Goal: Transaction & Acquisition: Book appointment/travel/reservation

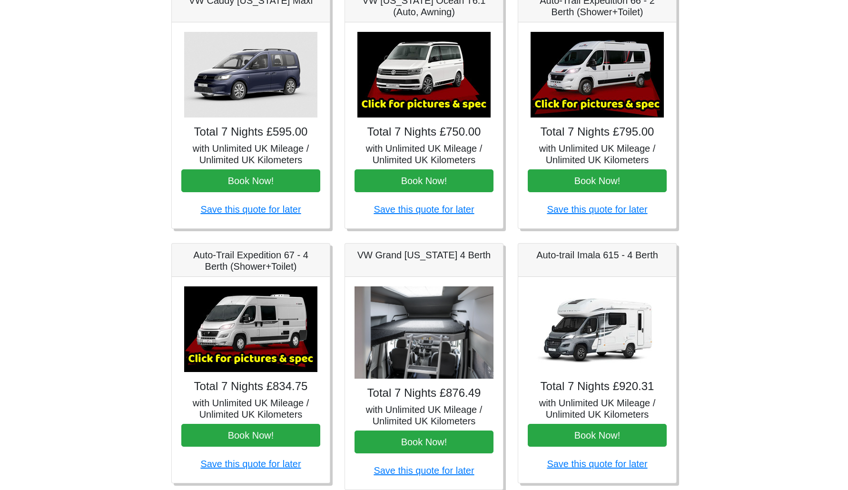
scroll to position [167, 0]
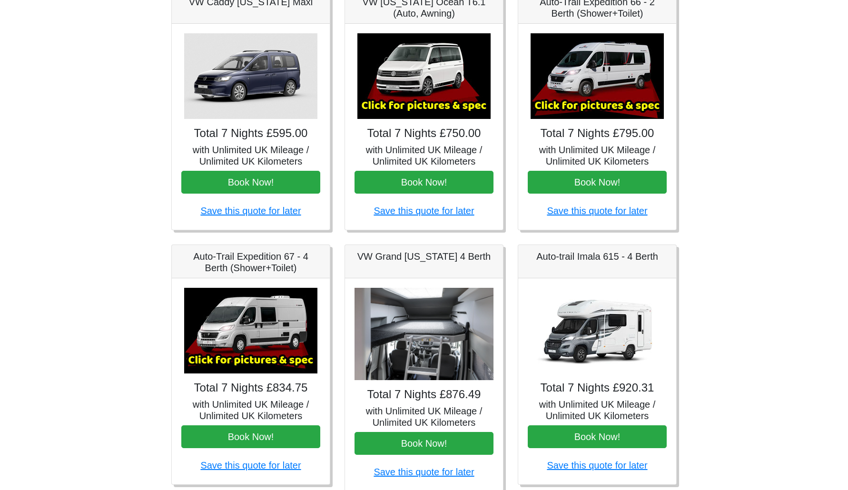
click at [574, 133] on h4 "Total 7 Nights £795.00" at bounding box center [597, 134] width 139 height 14
click at [582, 96] on img at bounding box center [597, 76] width 133 height 86
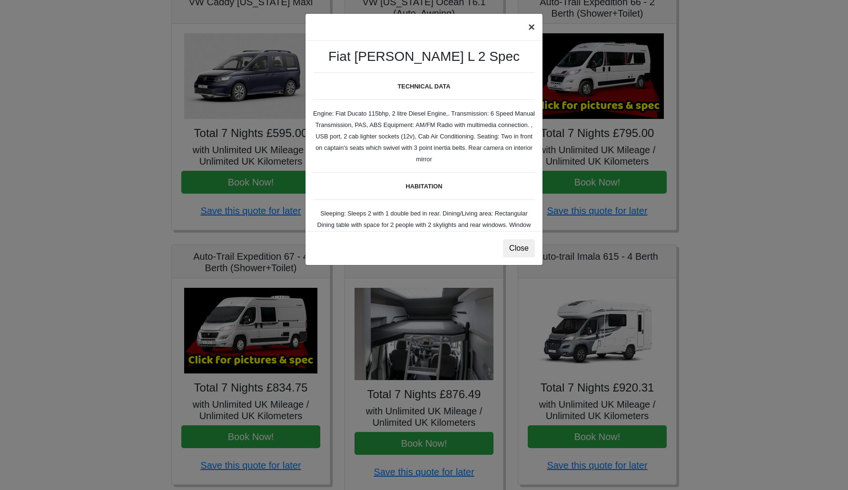
click at [529, 29] on button "×" at bounding box center [532, 27] width 22 height 27
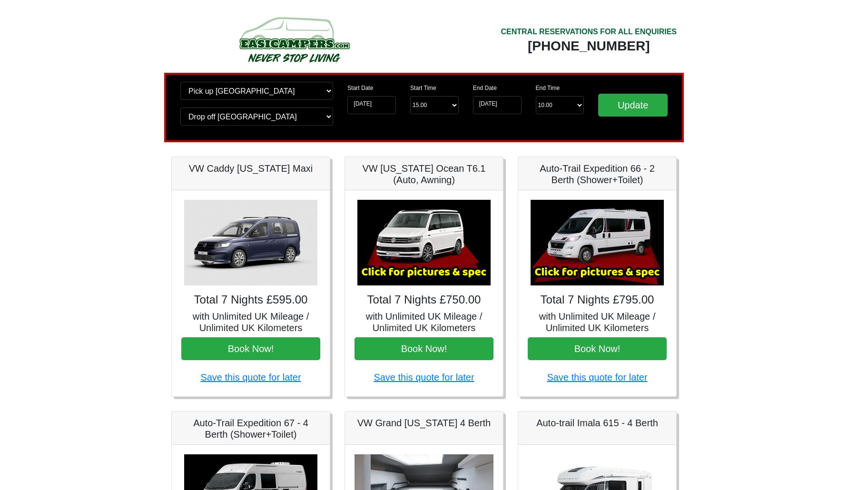
scroll to position [0, 0]
click at [598, 250] on img at bounding box center [597, 243] width 133 height 86
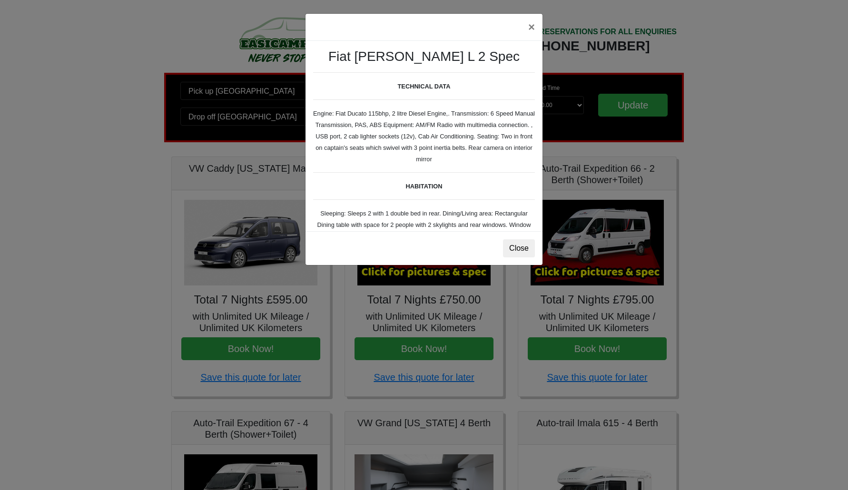
click at [514, 244] on button "Close" at bounding box center [519, 248] width 32 height 18
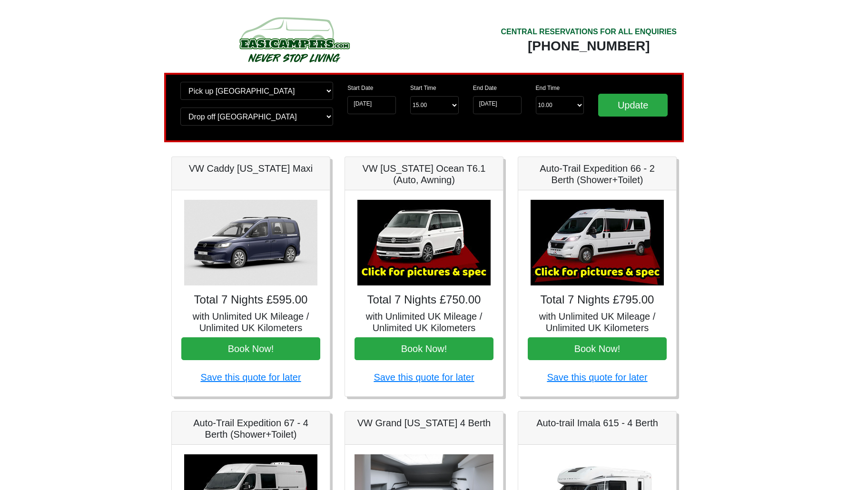
click at [570, 180] on h5 "Auto-Trail Expedition 66 - 2 Berth (Shower+Toilet)" at bounding box center [597, 174] width 139 height 23
click at [584, 180] on h5 "Auto-Trail Expedition 66 - 2 Berth (Shower+Toilet)" at bounding box center [597, 174] width 139 height 23
click at [604, 239] on img at bounding box center [597, 243] width 133 height 86
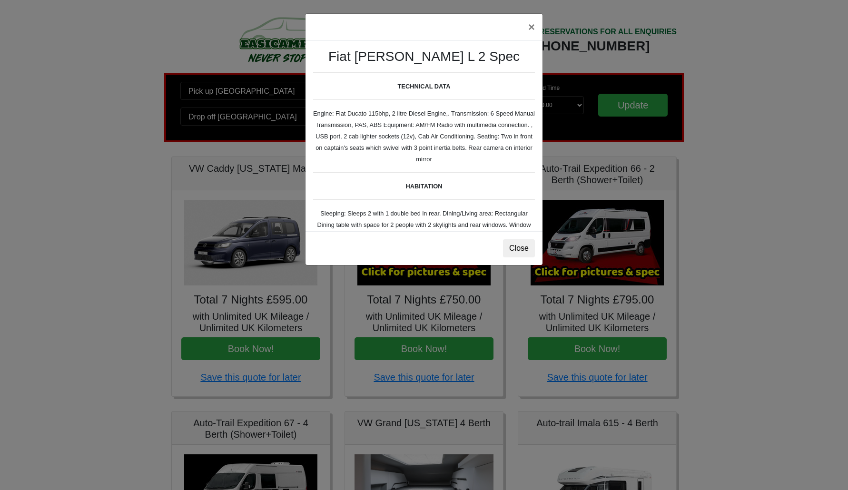
click at [622, 264] on div "× Fiat [PERSON_NAME] L 2 Spec TECHNICAL DATA Engine: Fiat Ducato 115bhp, 2 litr…" at bounding box center [424, 245] width 848 height 490
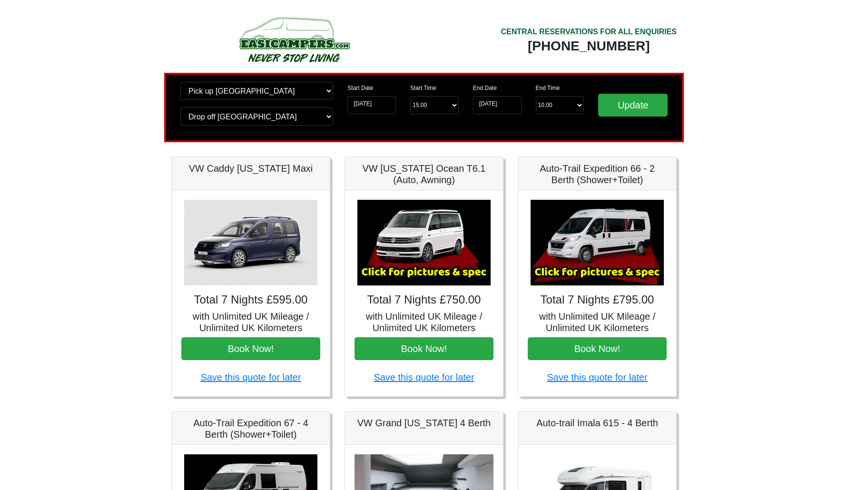
click at [622, 264] on img at bounding box center [597, 243] width 133 height 86
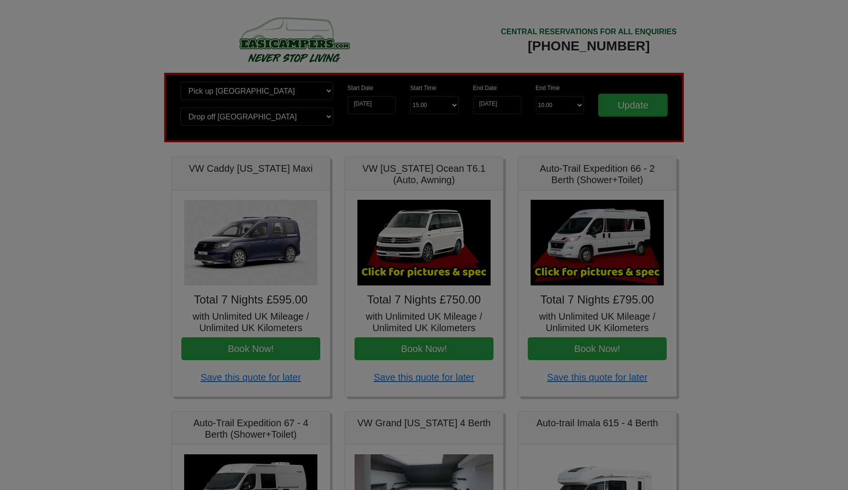
click at [622, 264] on body "CENTRAL RESERVATIONS FOR ALL ENQUIRIES [PHONE_NUMBER] Easicampers Booking : Sea…" at bounding box center [424, 475] width 848 height 950
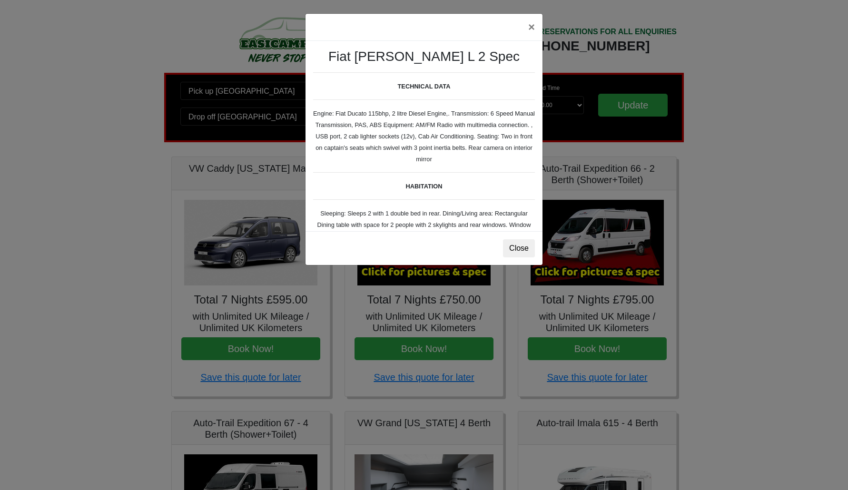
click at [622, 264] on div "× Fiat [PERSON_NAME] L 2 Spec TECHNICAL DATA Engine: Fiat Ducato 115bhp, 2 litr…" at bounding box center [424, 245] width 848 height 490
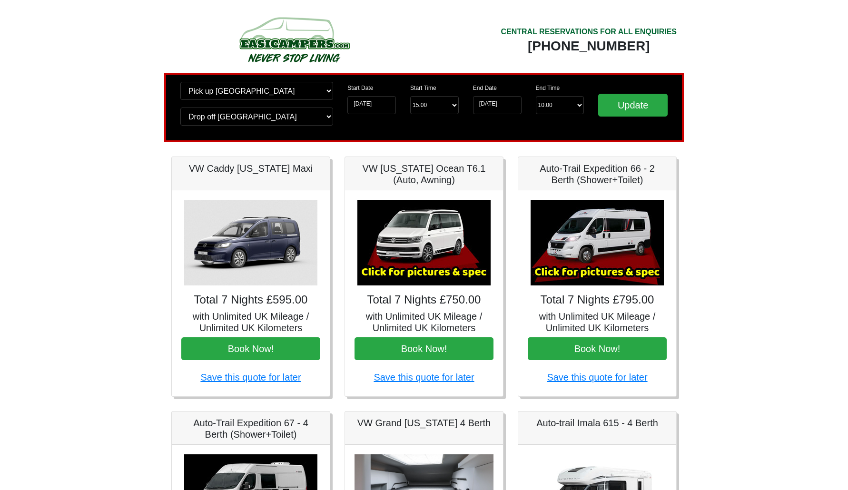
click at [621, 265] on img at bounding box center [597, 243] width 133 height 86
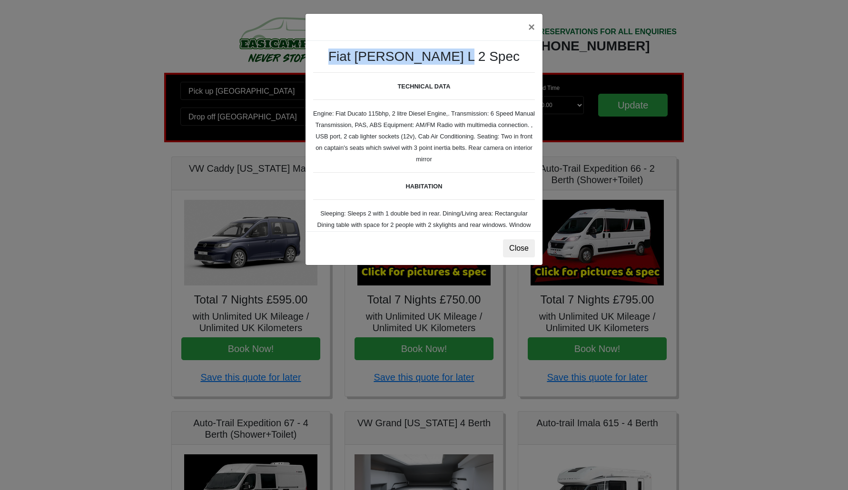
drag, startPoint x: 365, startPoint y: 56, endPoint x: 480, endPoint y: 55, distance: 115.7
click at [480, 55] on h3 "Fiat [PERSON_NAME] L 2 Spec" at bounding box center [424, 57] width 222 height 16
copy h3 "Fiat [PERSON_NAME] L 2 Spec"
click at [527, 251] on button "Close" at bounding box center [519, 248] width 32 height 18
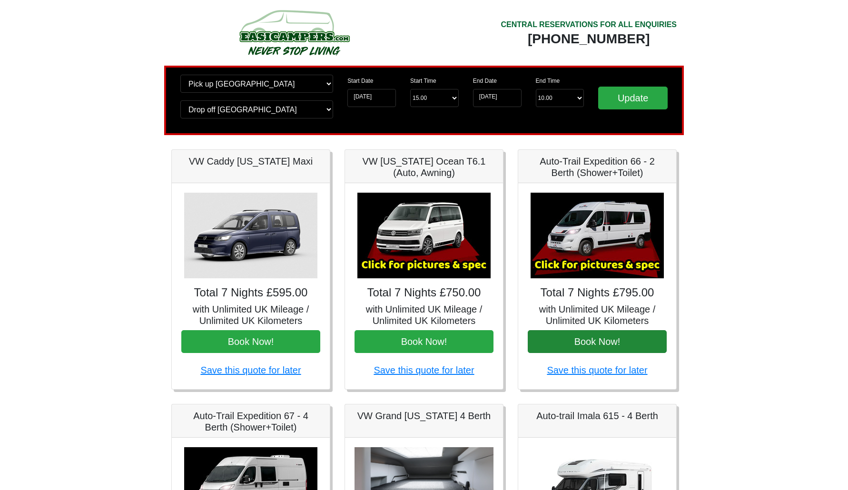
scroll to position [13, 0]
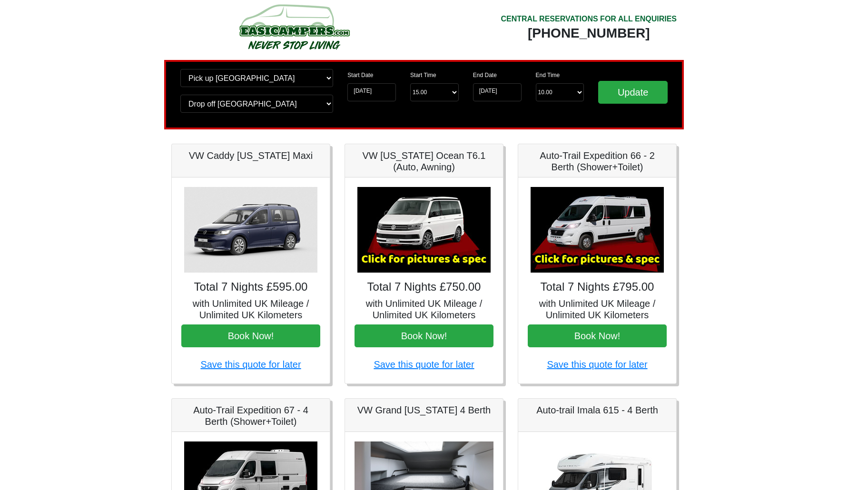
click at [595, 255] on img at bounding box center [597, 230] width 133 height 86
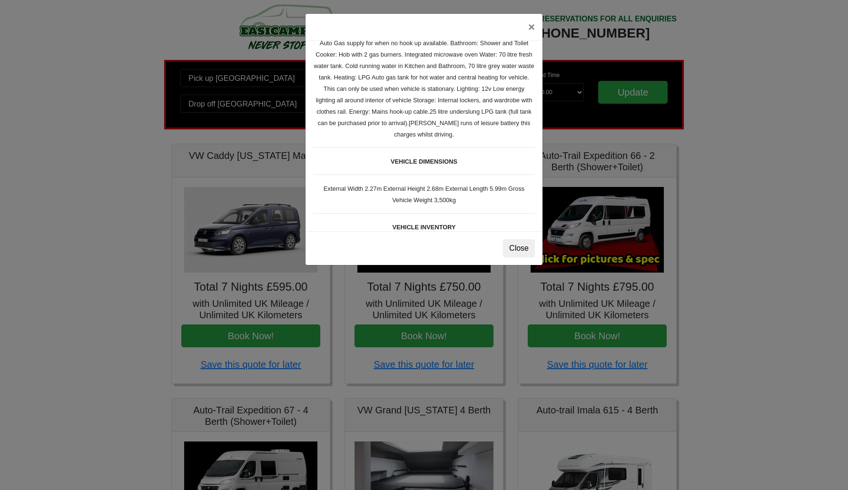
scroll to position [217, 0]
click at [510, 249] on button "Close" at bounding box center [519, 248] width 32 height 18
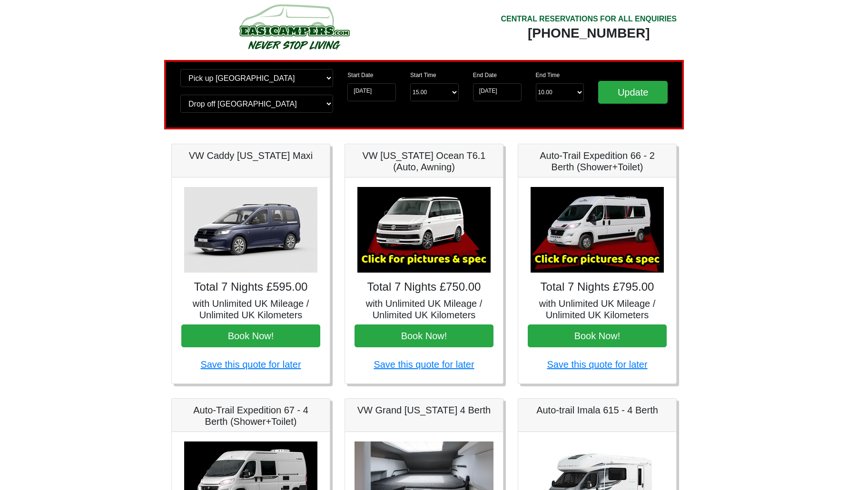
click at [586, 227] on img at bounding box center [597, 230] width 133 height 86
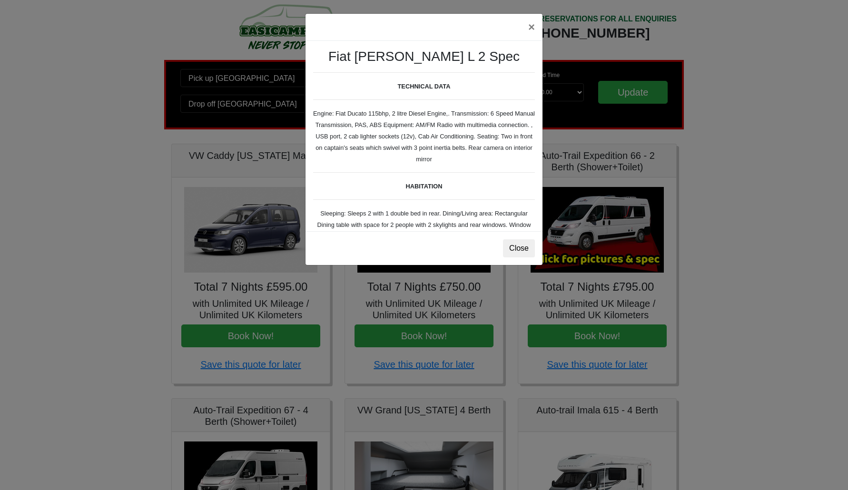
scroll to position [0, 0]
drag, startPoint x: 543, startPoint y: 15, endPoint x: 603, endPoint y: 20, distance: 60.2
click at [603, 20] on div "× Fiat [PERSON_NAME] L 2 Spec TECHNICAL DATA Engine: Fiat Ducato 115bhp, 2 litr…" at bounding box center [424, 245] width 848 height 490
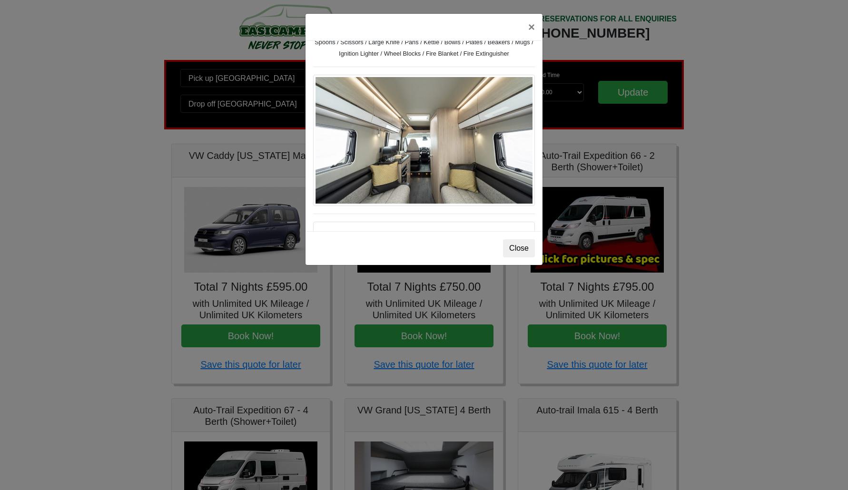
scroll to position [435, 0]
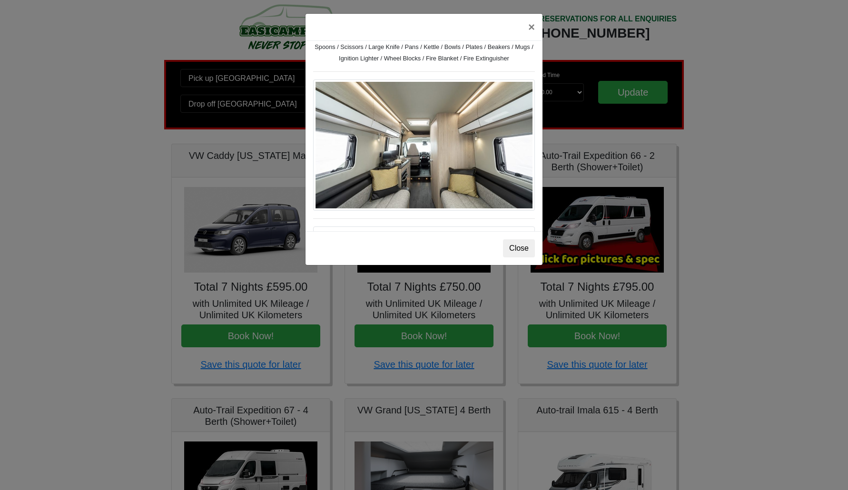
click at [454, 171] on img at bounding box center [424, 145] width 222 height 131
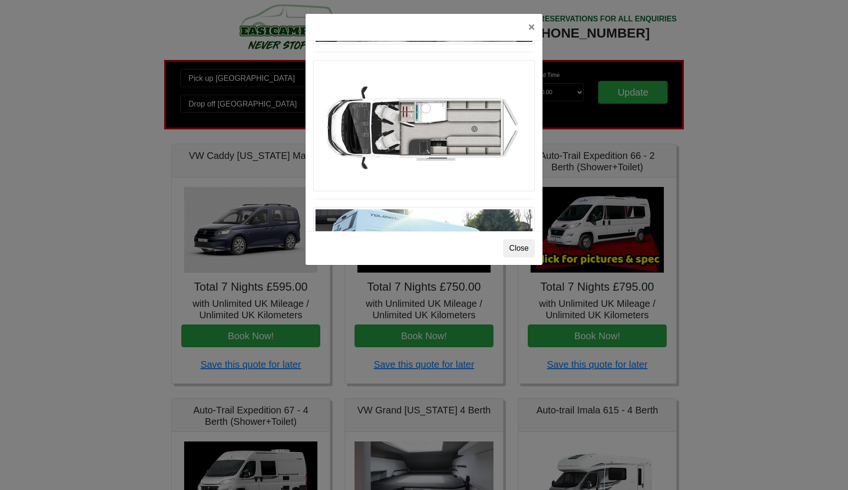
scroll to position [597, 0]
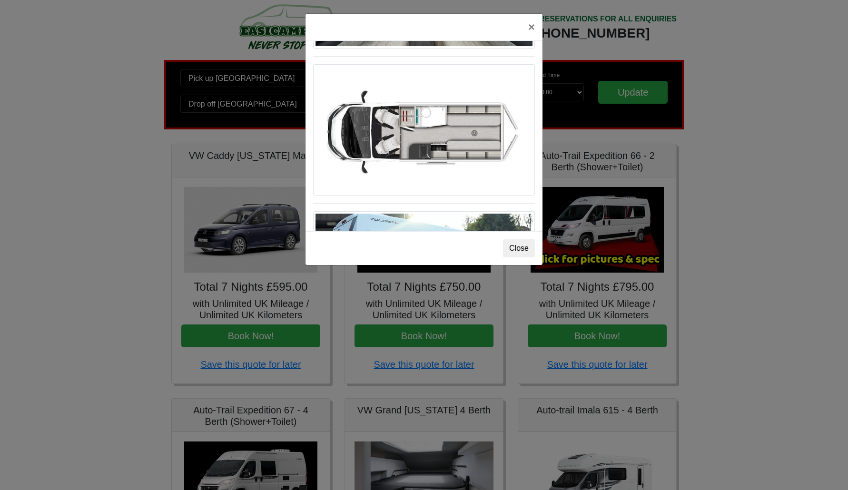
click at [517, 254] on button "Close" at bounding box center [519, 248] width 32 height 18
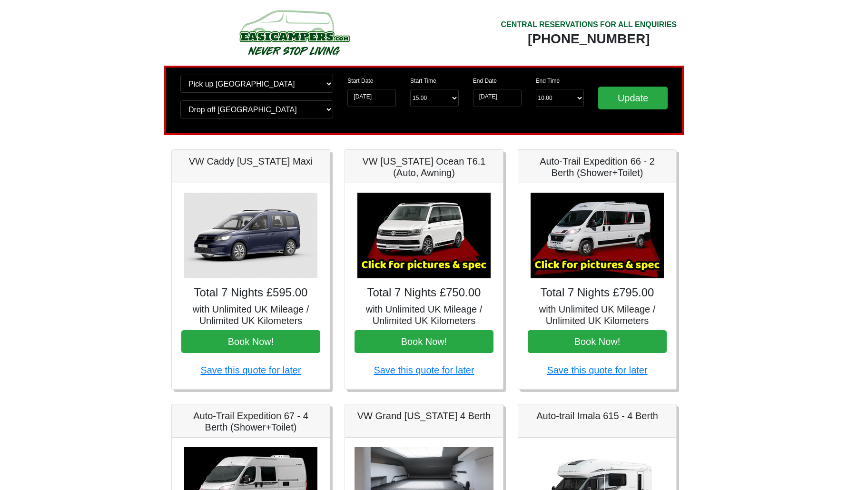
scroll to position [6, 0]
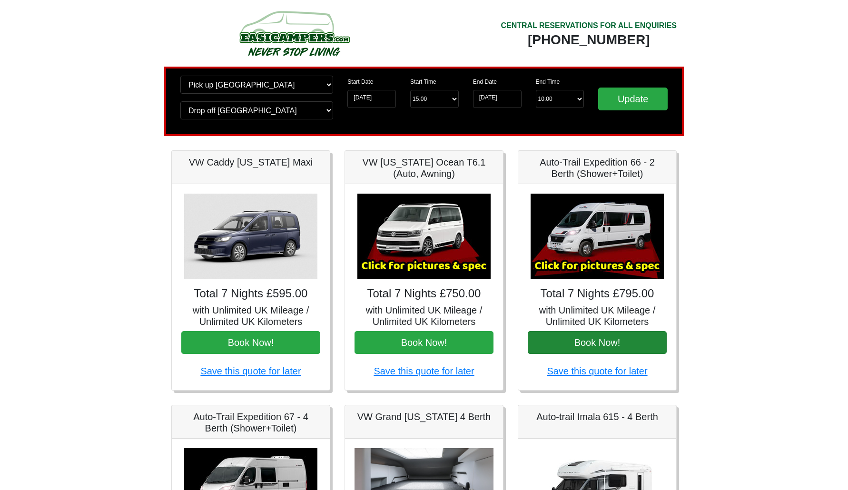
click at [609, 340] on button "Book Now!" at bounding box center [597, 342] width 139 height 23
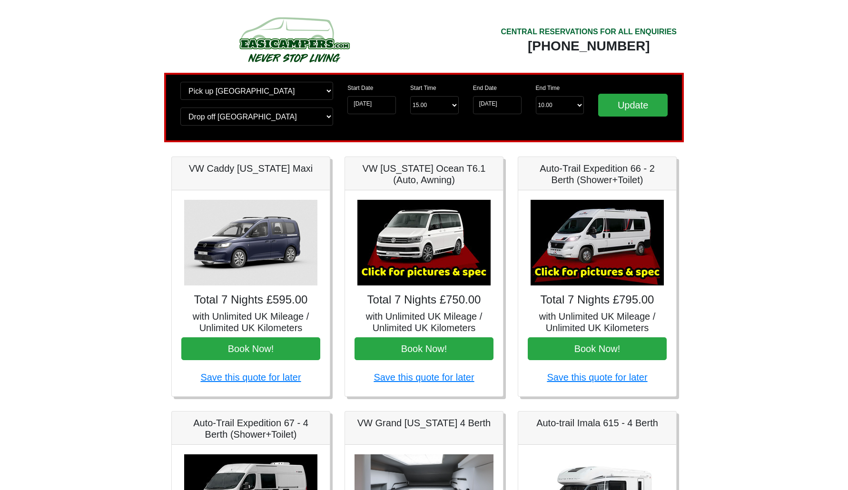
scroll to position [0, 0]
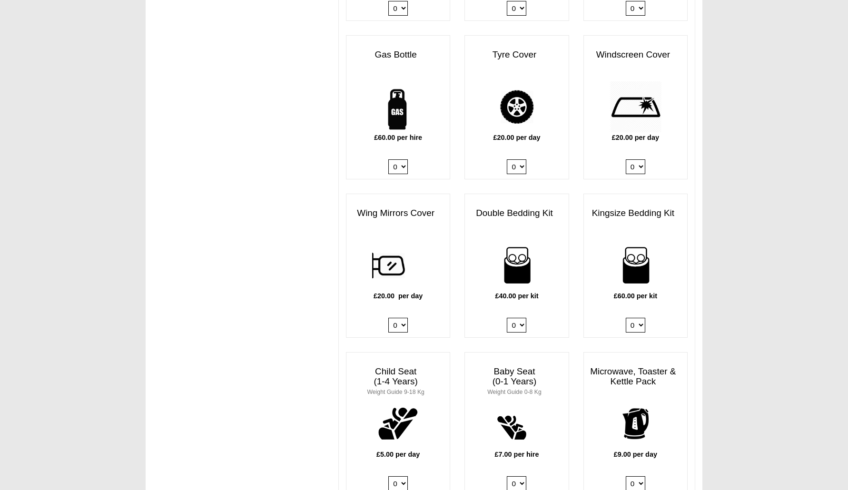
scroll to position [659, 0]
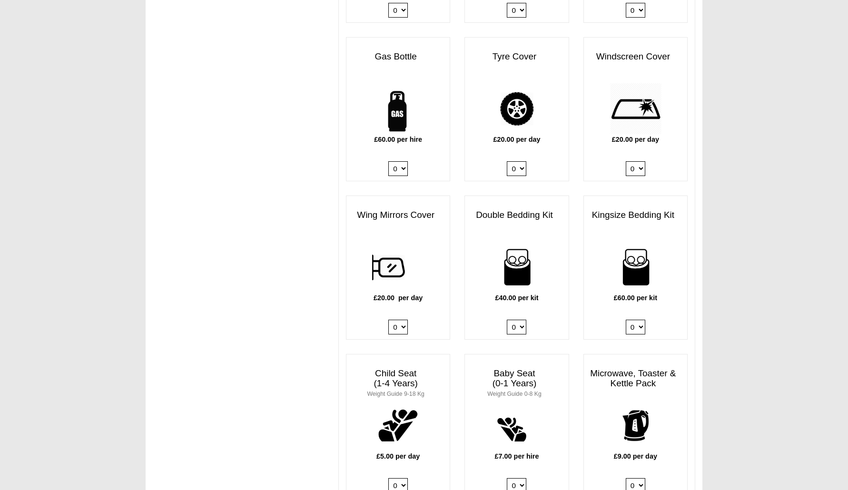
select select "Windscreen Cover @ 20.00 GBP per day."
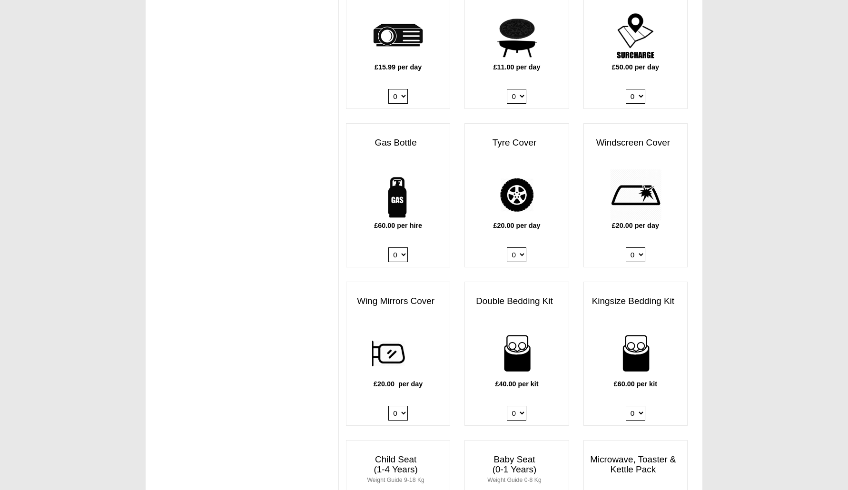
scroll to position [575, 0]
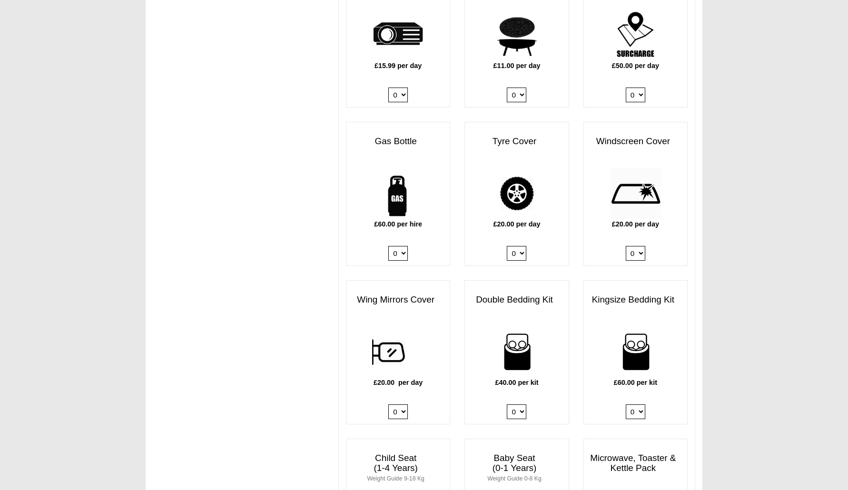
select select
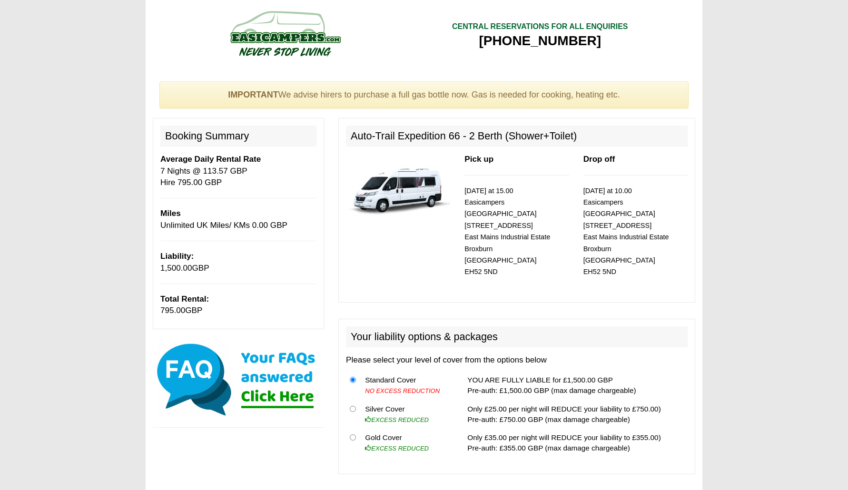
scroll to position [0, 0]
click at [284, 395] on img at bounding box center [238, 380] width 171 height 76
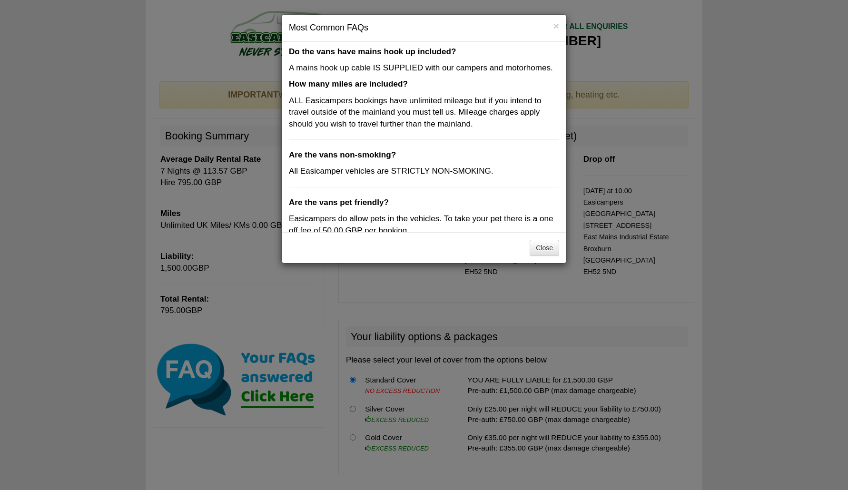
scroll to position [273, 0]
click at [540, 247] on button "Close" at bounding box center [545, 248] width 30 height 16
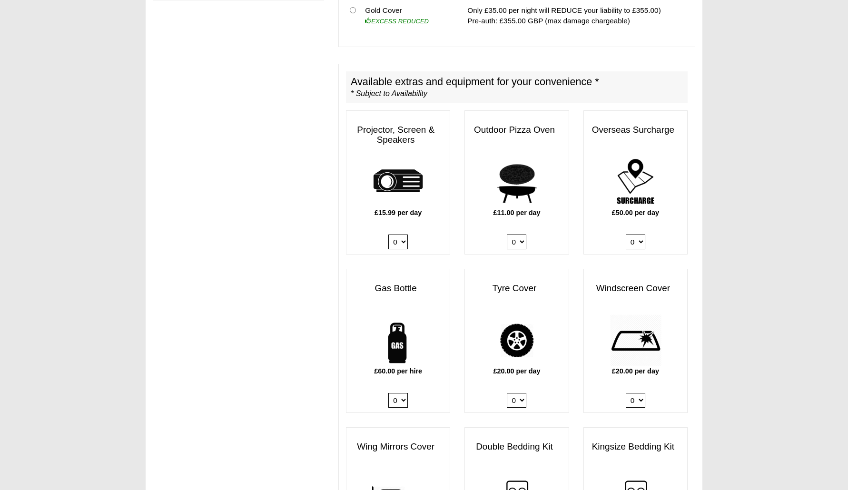
scroll to position [425, 0]
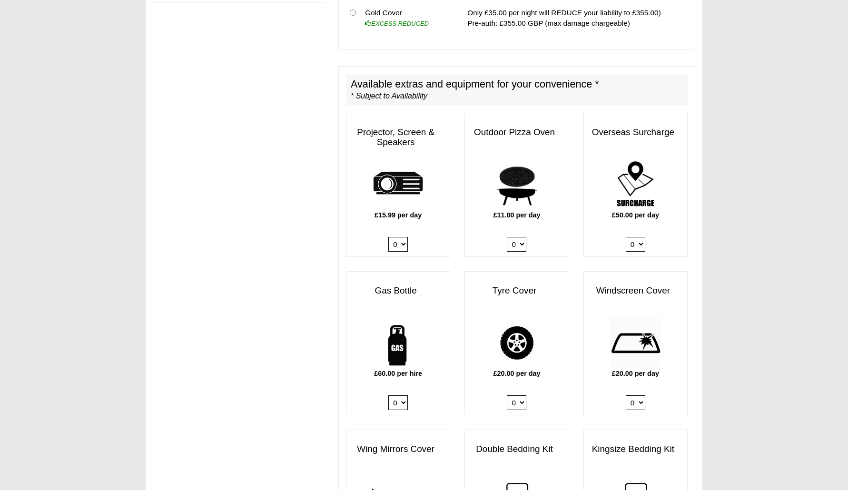
select select "Gas Bottle x QTY 1 @ 60.00 GBP per hire."
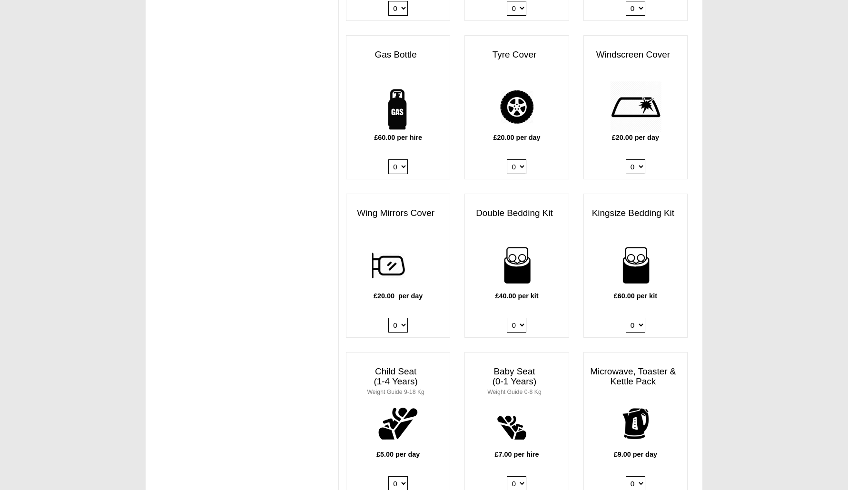
scroll to position [662, 0]
select select "Double Bedding Kit x QTY 1 @ 40.00 GBP per kit."
select select
select select "Kingsize Bedding Kit x QTY 1 @ 60.00 GBP per kit."
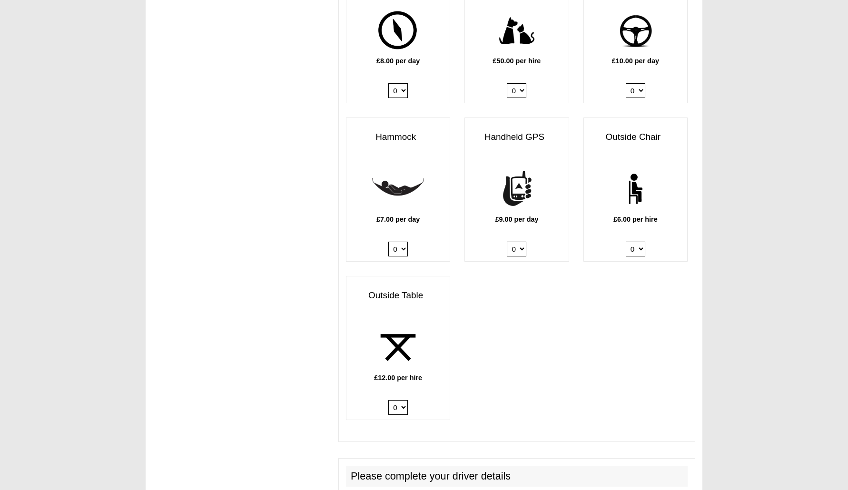
scroll to position [1220, 0]
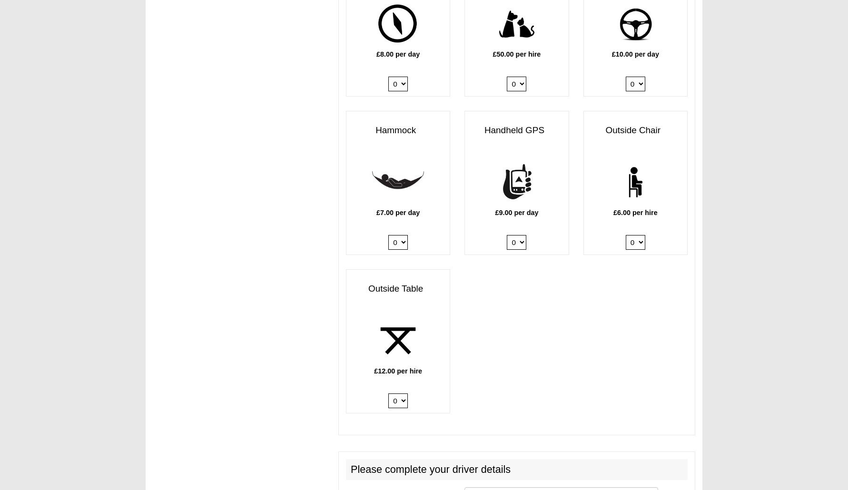
select select "Outside Chair x QTY 2 @ 6.00 GBP per hire."
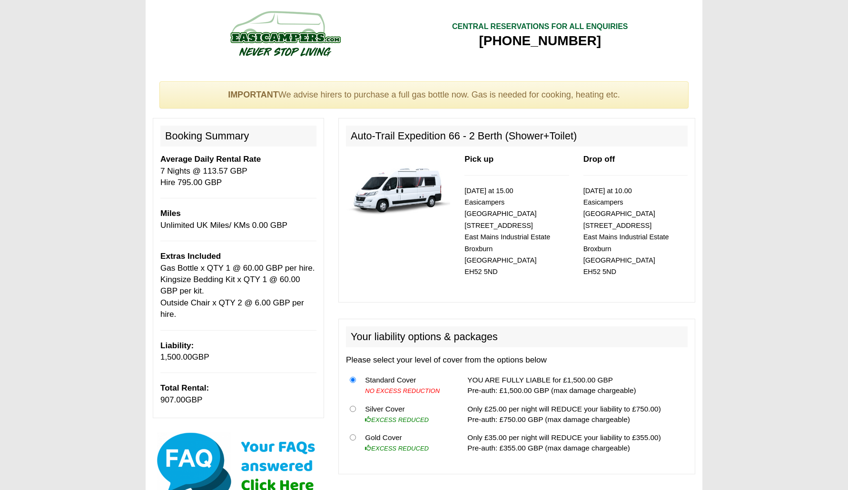
scroll to position [0, 0]
